Goal: Find specific page/section: Find specific page/section

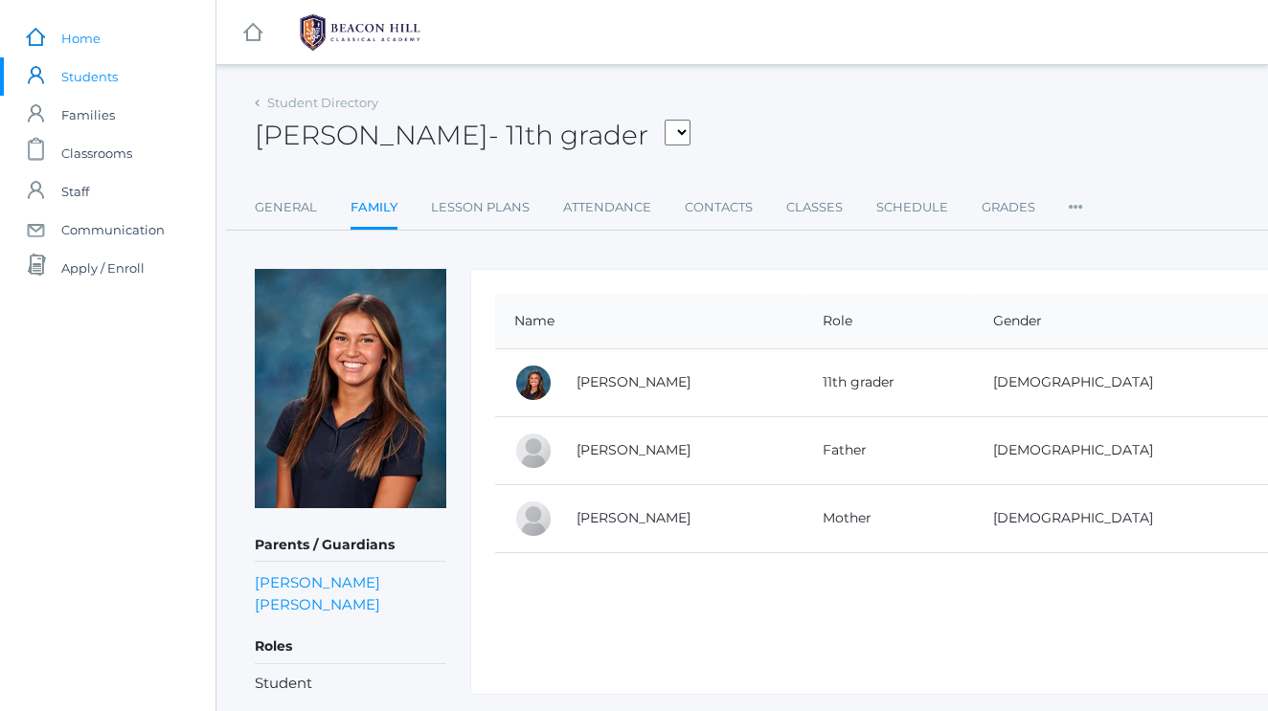
click at [123, 43] on link "icons/ui/navigation/home Created with Sketch. Home" at bounding box center [107, 38] width 215 height 38
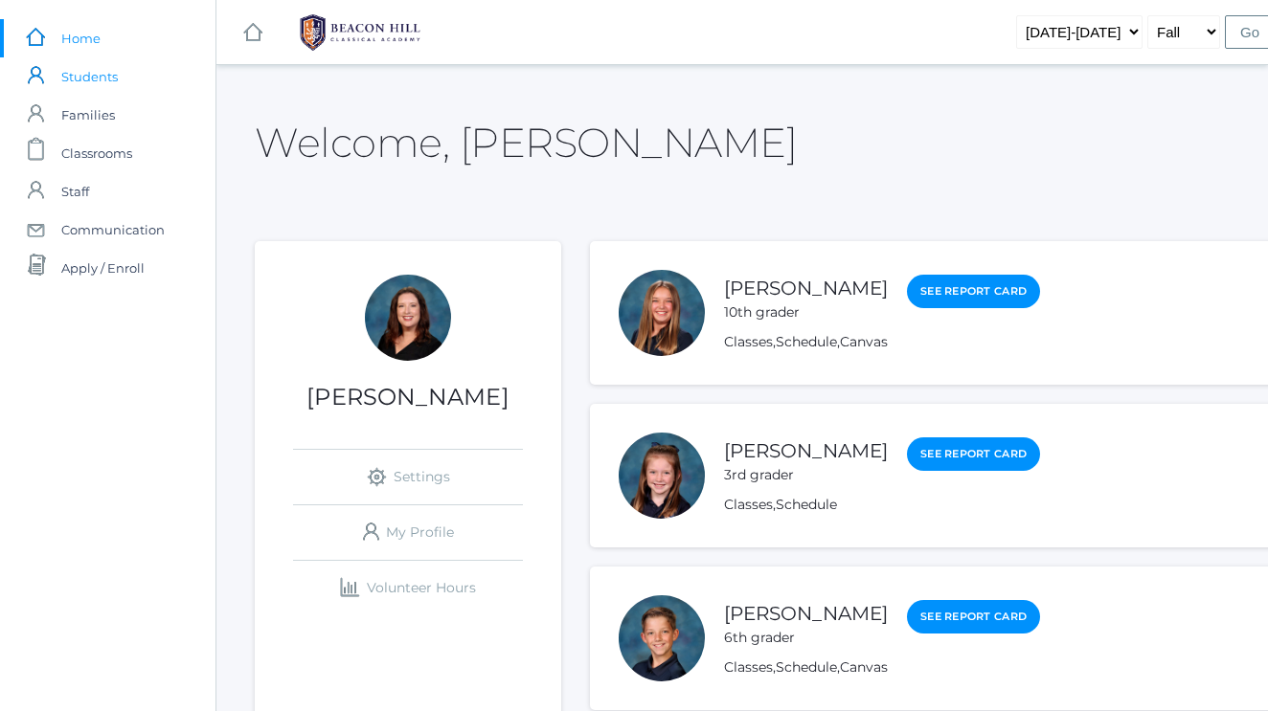
click at [106, 84] on span "Students" at bounding box center [89, 76] width 56 height 38
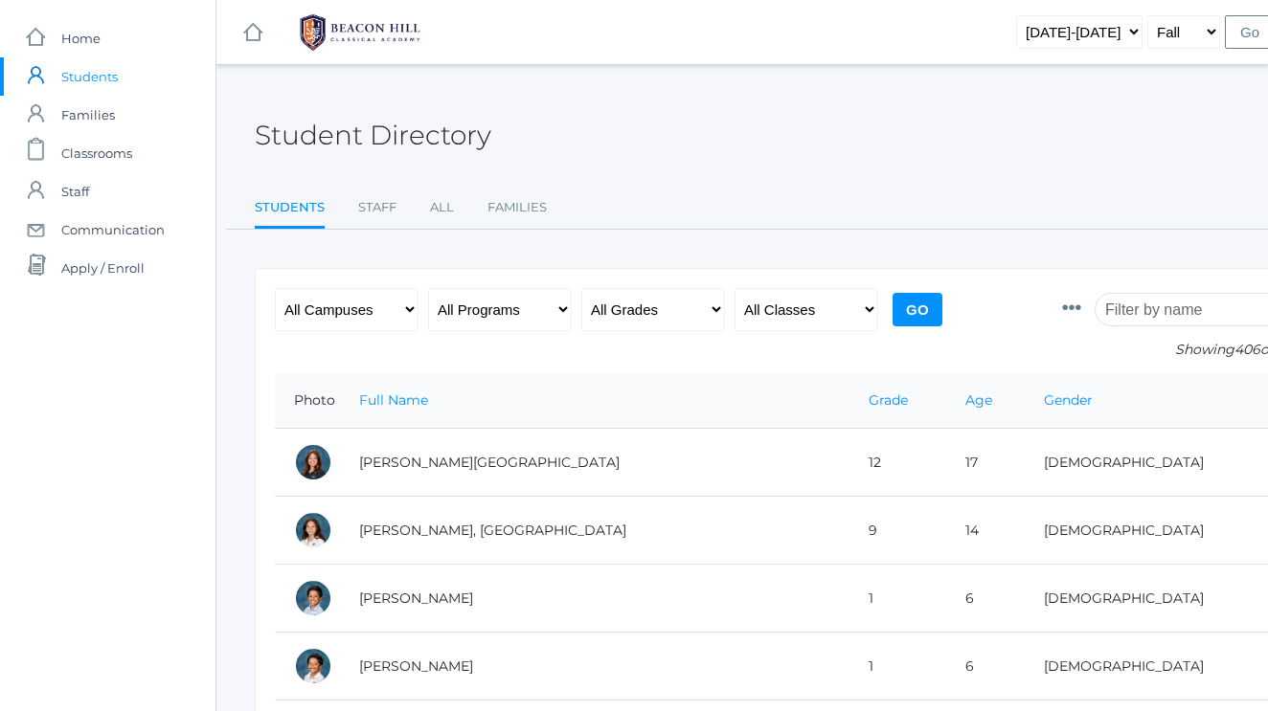
click at [1134, 312] on input "search" at bounding box center [1200, 310] width 213 height 34
type input "[PERSON_NAME]"
select select "5"
click at [926, 315] on input "Go" at bounding box center [917, 310] width 50 height 34
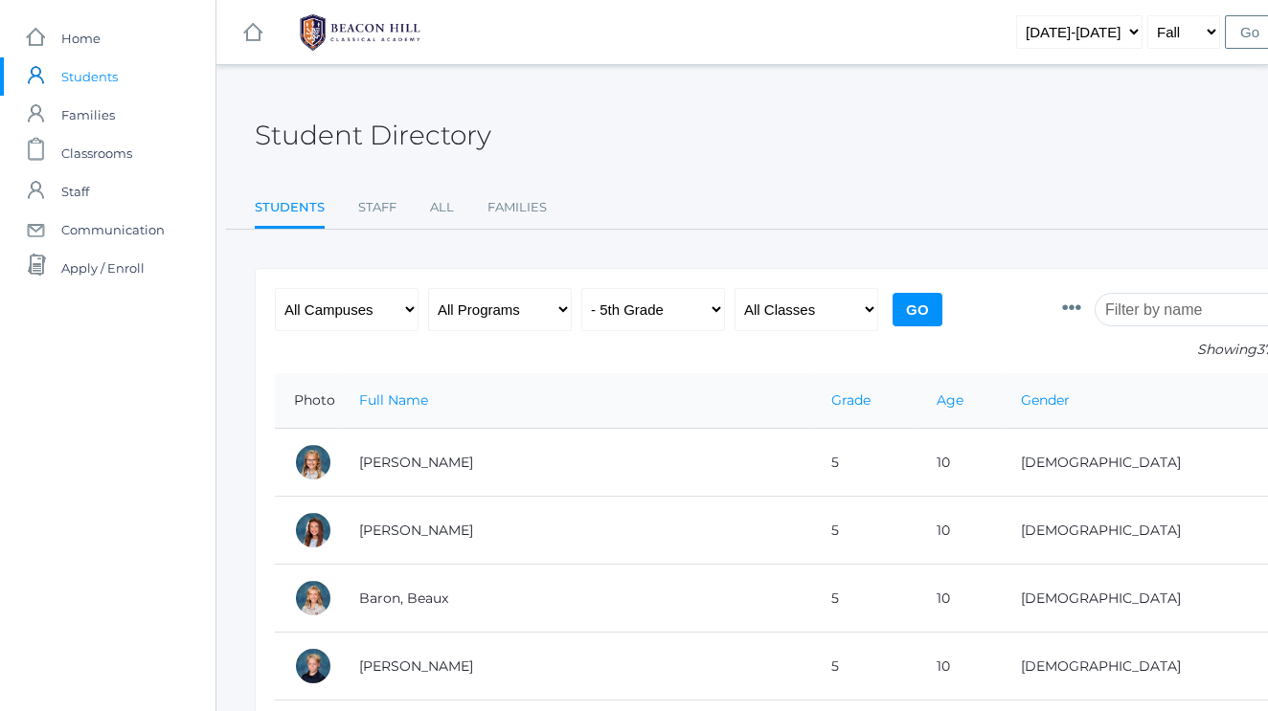
click at [1186, 310] on input "search" at bounding box center [1200, 310] width 213 height 34
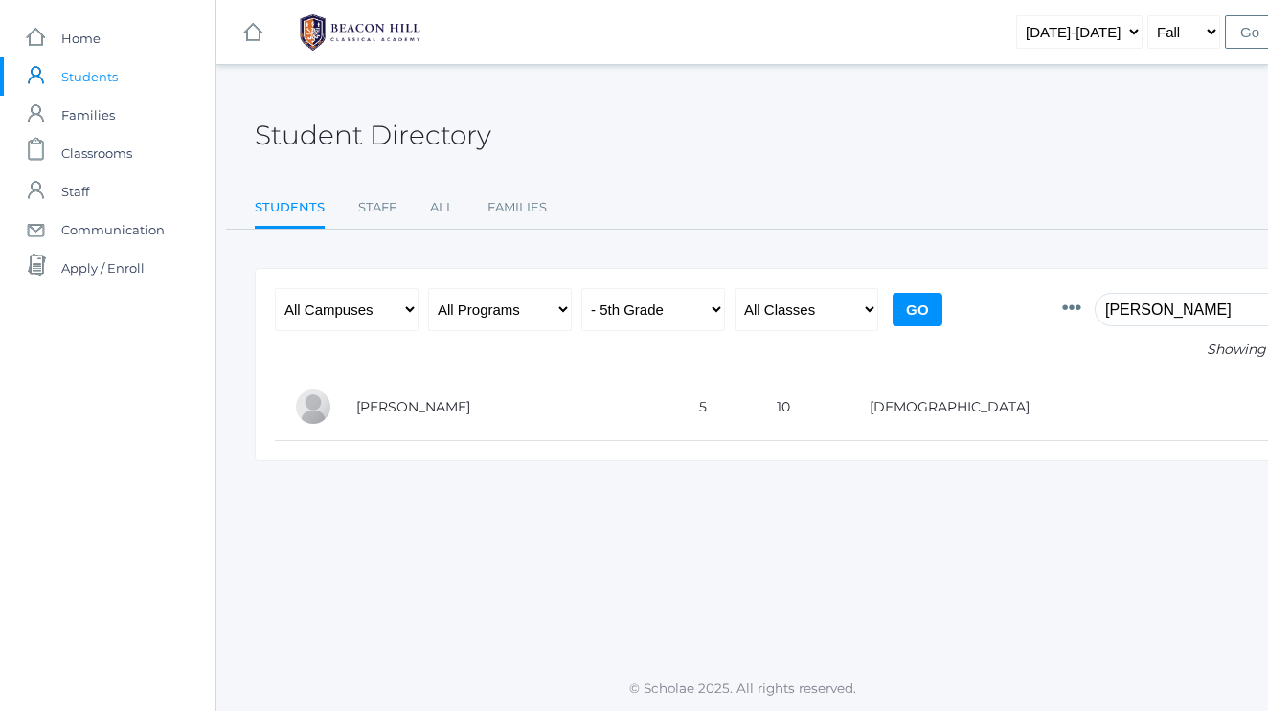
type input "[PERSON_NAME]"
